Goal: Task Accomplishment & Management: Use online tool/utility

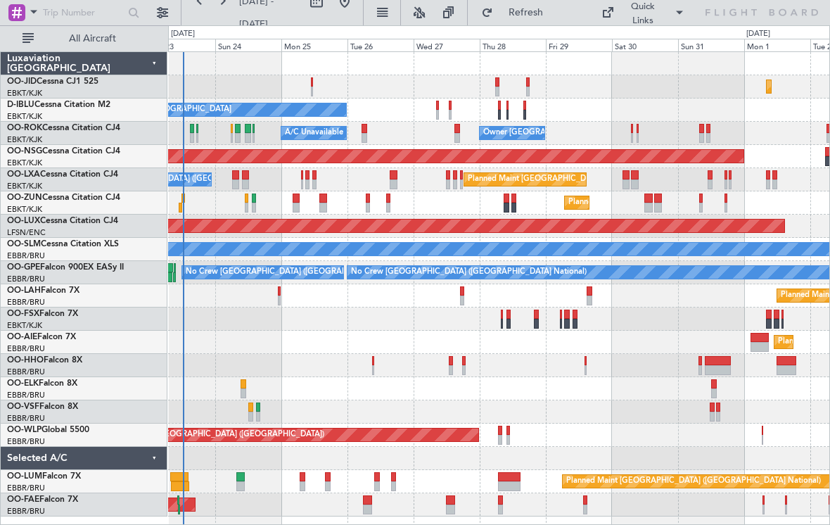
click at [262, 353] on div "Planned Maint Kortrijk-[GEOGRAPHIC_DATA] Planned Maint [GEOGRAPHIC_DATA] ([GEOG…" at bounding box center [498, 284] width 661 height 464
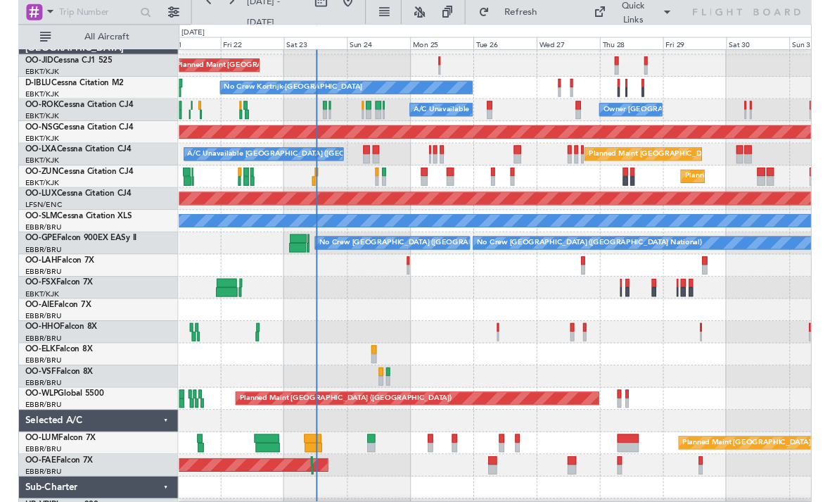
scroll to position [18, 0]
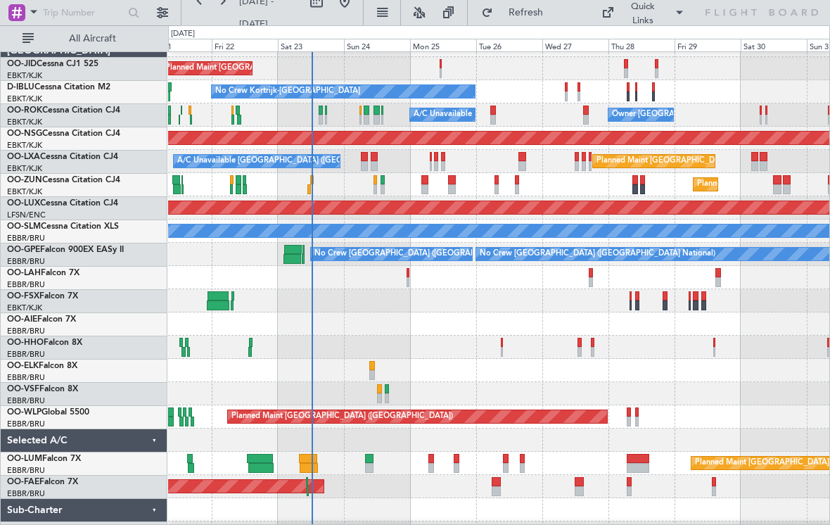
click at [412, 291] on div "Planned Maint Kortrijk-[GEOGRAPHIC_DATA]" at bounding box center [498, 300] width 661 height 23
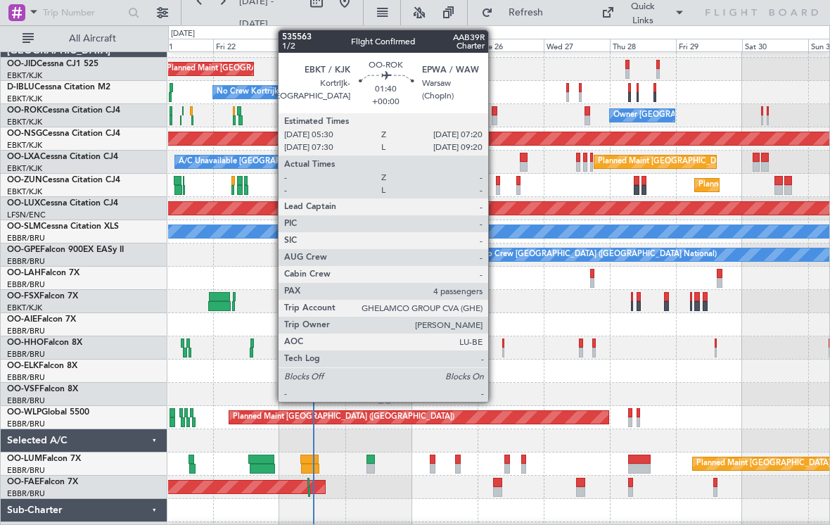
click at [495, 118] on div at bounding box center [495, 120] width 6 height 10
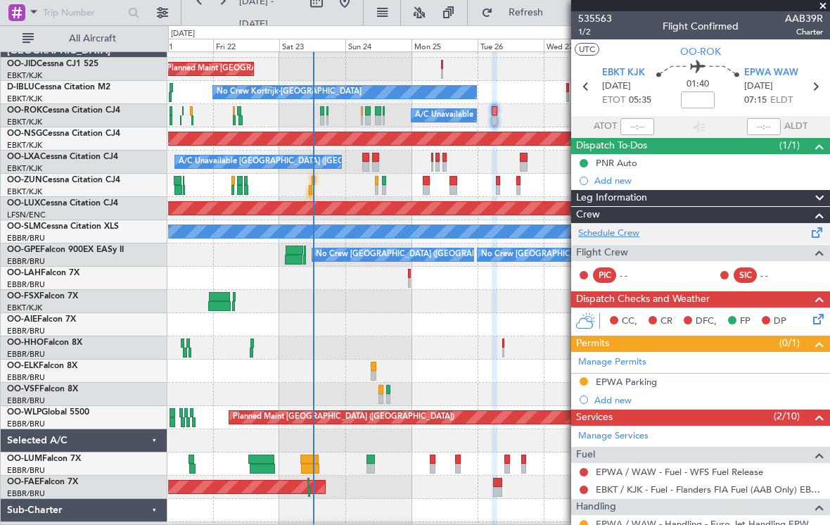
click at [621, 234] on link "Schedule Crew" at bounding box center [608, 234] width 61 height 14
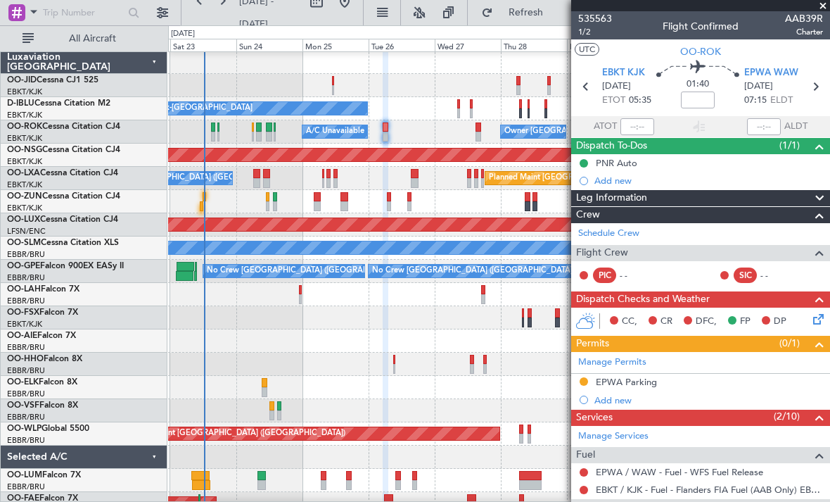
scroll to position [0, 0]
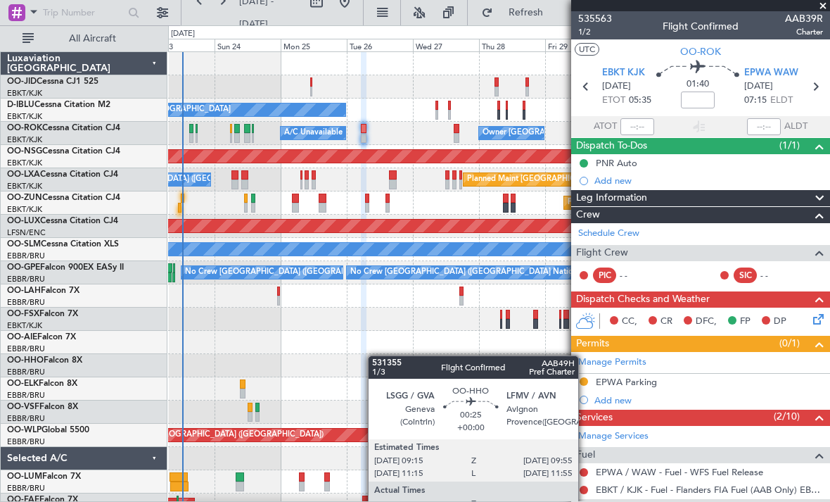
click at [374, 358] on div "Planned Maint Kortrijk-Wevelgem Planned Maint Paris (Le Bourget) No Crew Kortri…" at bounding box center [498, 307] width 661 height 511
